Goal: Task Accomplishment & Management: Use online tool/utility

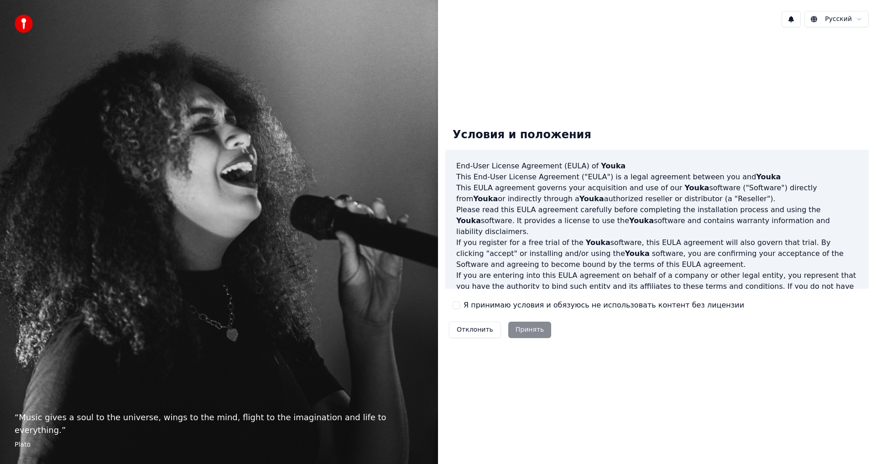
click at [476, 309] on label "Я принимаю условия и обязуюсь не использовать контент без лицензии" at bounding box center [604, 305] width 281 height 11
click at [460, 309] on button "Я принимаю условия и обязуюсь не использовать контент без лицензии" at bounding box center [456, 305] width 7 height 7
click at [533, 329] on button "Принять" at bounding box center [530, 330] width 43 height 16
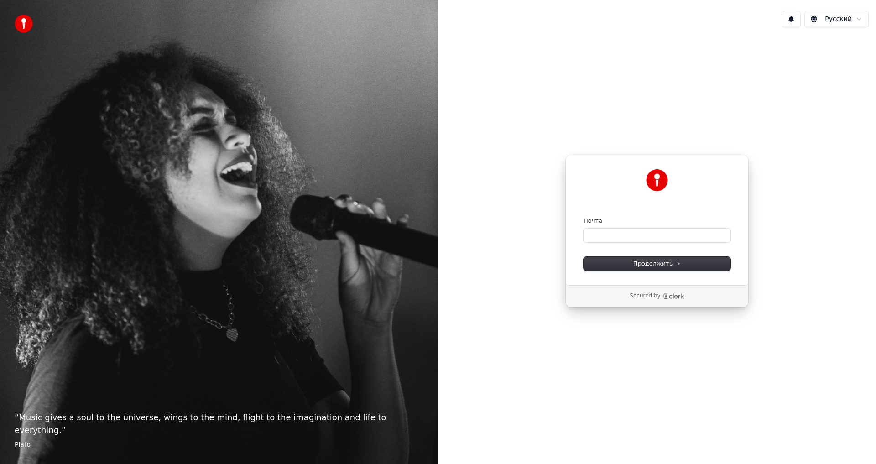
click at [619, 244] on form "Почта Продолжить" at bounding box center [657, 244] width 147 height 54
click at [623, 236] on input "Почта" at bounding box center [657, 236] width 147 height 14
type input "*"
click at [669, 264] on span "Продолжить" at bounding box center [658, 264] width 48 height 8
type input "**********"
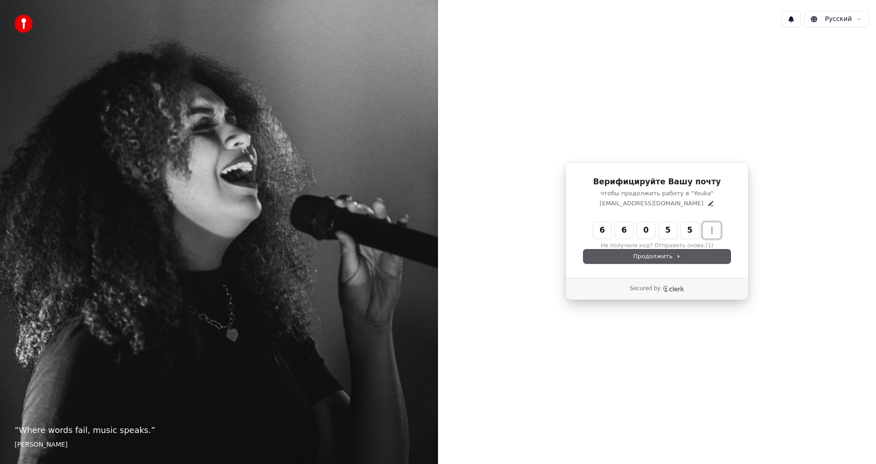
type input "******"
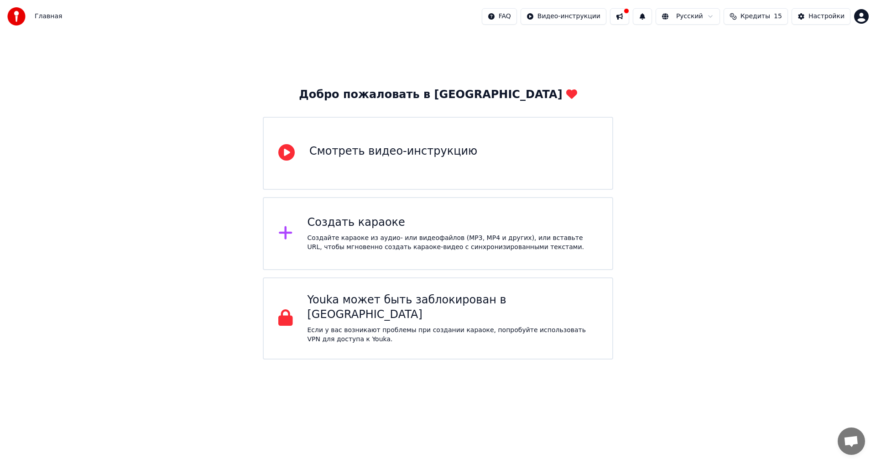
click at [579, 246] on div "Создайте караоке из аудио- или видеофайлов (MP3, MP4 и других), или вставьте UR…" at bounding box center [453, 243] width 291 height 18
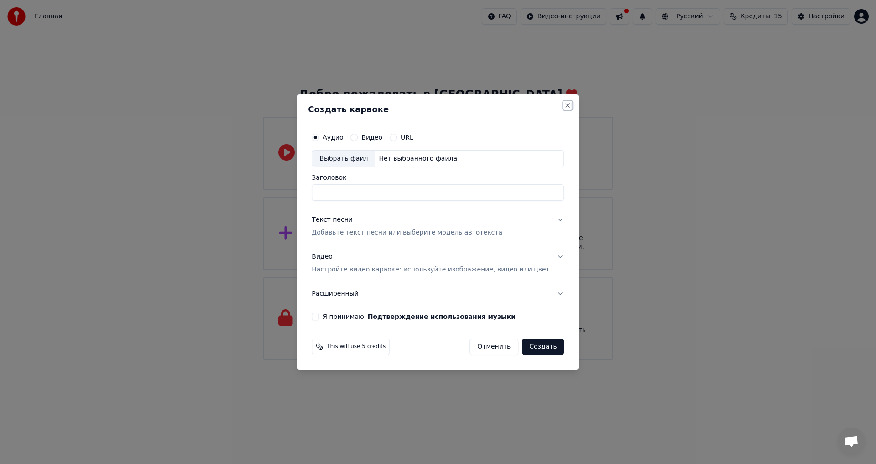
click at [565, 102] on button "Close" at bounding box center [568, 105] width 7 height 7
